Goal: Navigation & Orientation: Find specific page/section

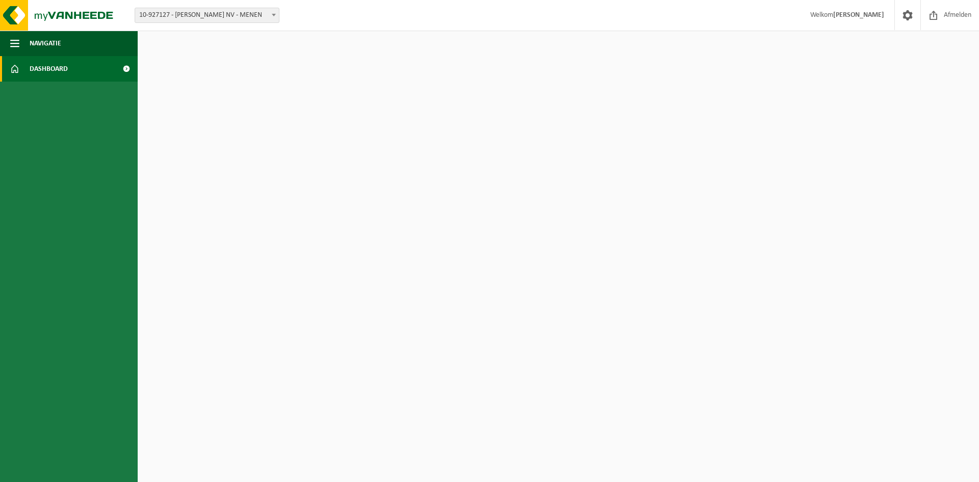
click at [130, 67] on span at bounding box center [126, 68] width 23 height 25
click at [123, 70] on span at bounding box center [126, 68] width 23 height 25
click at [122, 70] on span at bounding box center [126, 68] width 23 height 25
click at [123, 70] on span at bounding box center [126, 68] width 23 height 25
